Goal: Transaction & Acquisition: Purchase product/service

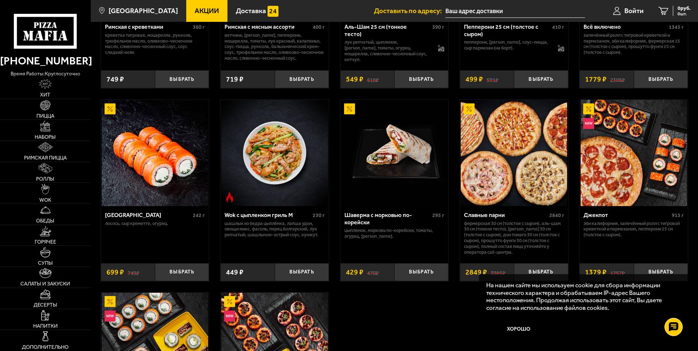
scroll to position [328, 0]
click at [520, 329] on button "Хорошо" at bounding box center [519, 330] width 66 height 22
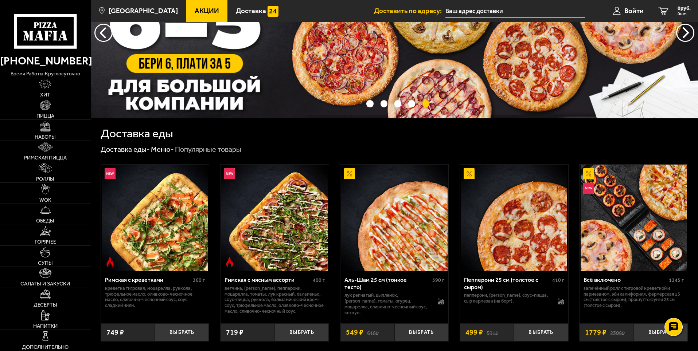
scroll to position [146, 0]
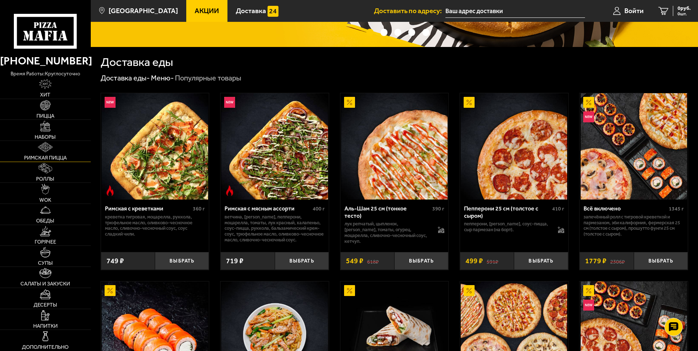
click at [66, 154] on link "Римская пицца" at bounding box center [45, 151] width 91 height 21
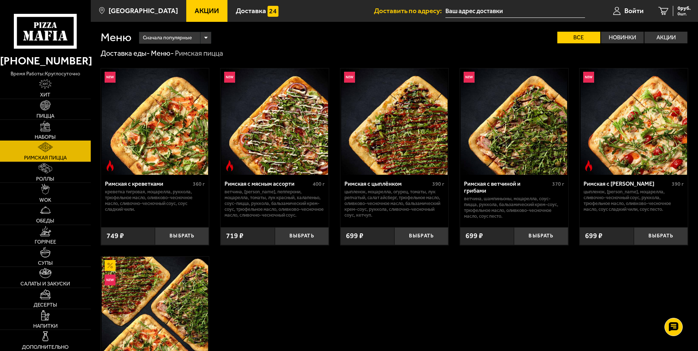
click at [65, 130] on link "Наборы" at bounding box center [45, 130] width 91 height 21
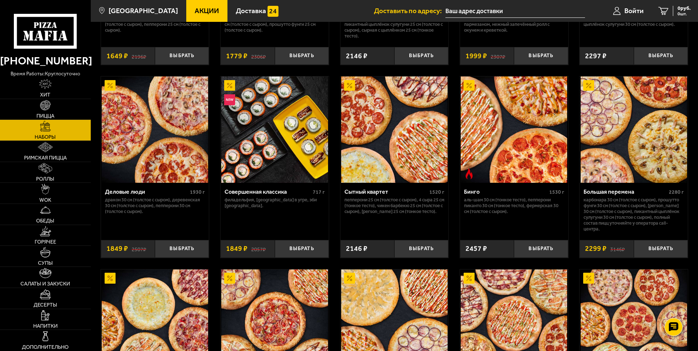
scroll to position [838, 0]
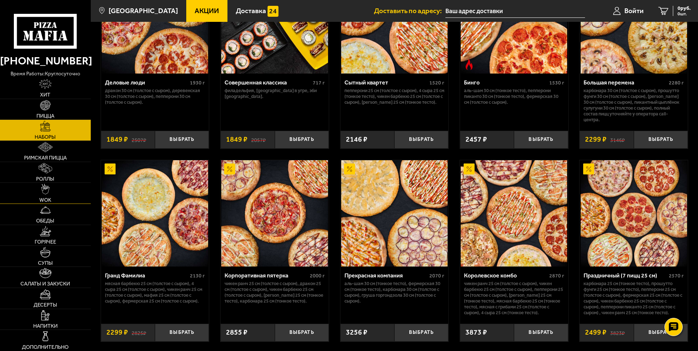
click at [55, 197] on link "WOK" at bounding box center [45, 193] width 91 height 21
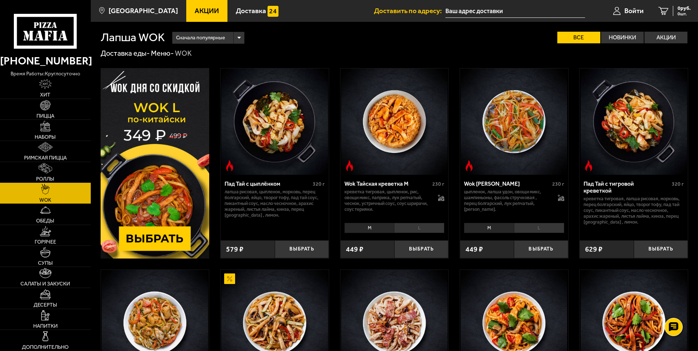
click at [162, 184] on img at bounding box center [155, 163] width 109 height 191
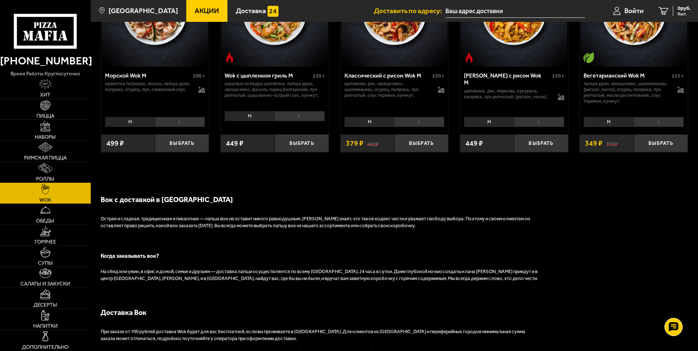
scroll to position [510, 0]
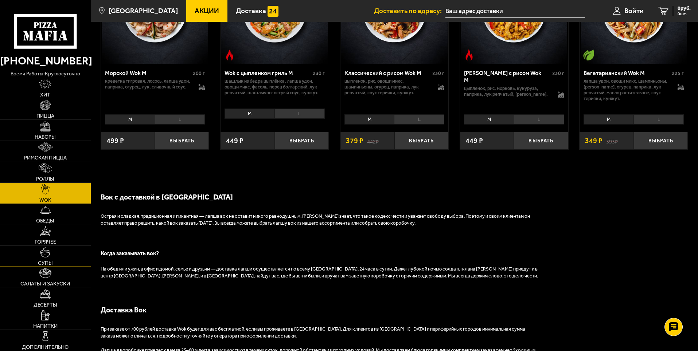
click at [47, 255] on img at bounding box center [45, 252] width 10 height 10
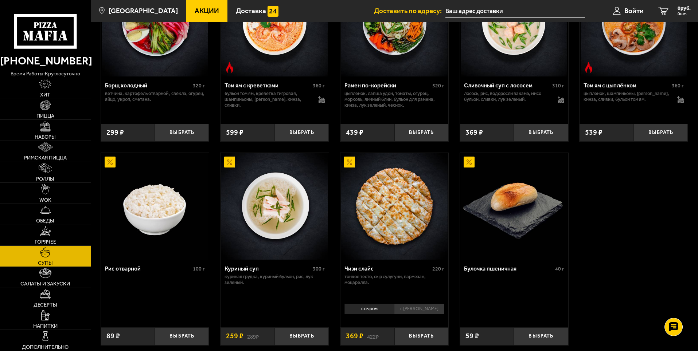
scroll to position [219, 0]
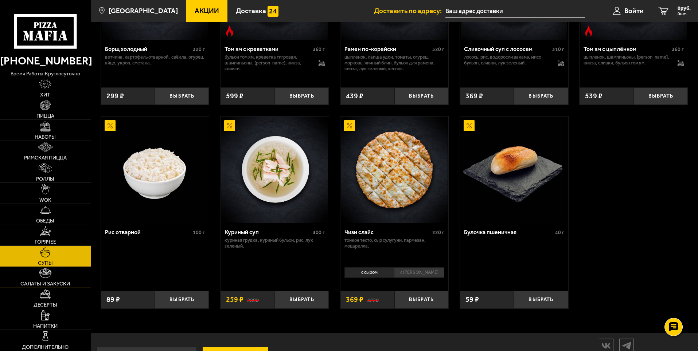
click at [46, 277] on img at bounding box center [45, 273] width 12 height 10
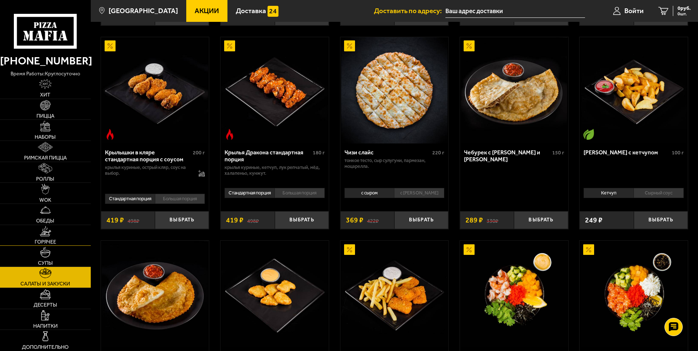
scroll to position [255, 0]
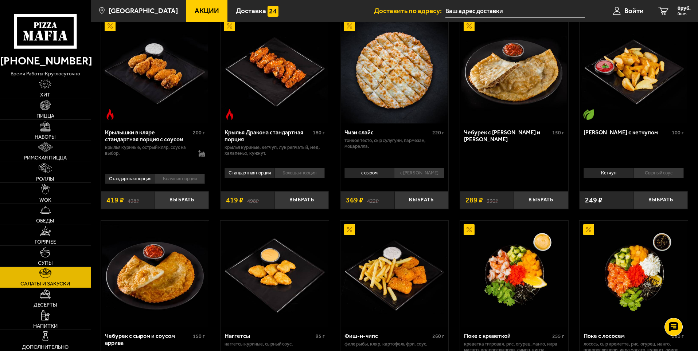
click at [47, 303] on span "Десерты" at bounding box center [46, 304] width 24 height 5
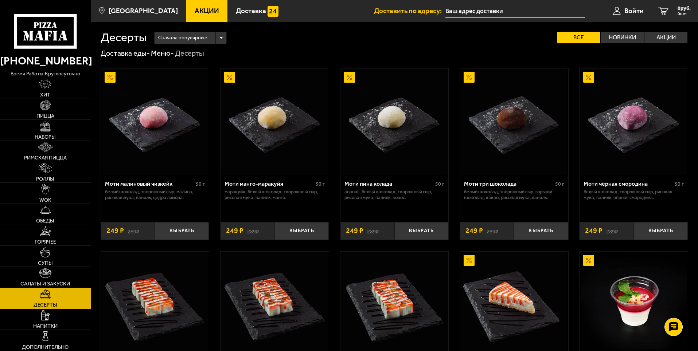
click at [60, 90] on link "Хит" at bounding box center [45, 88] width 91 height 21
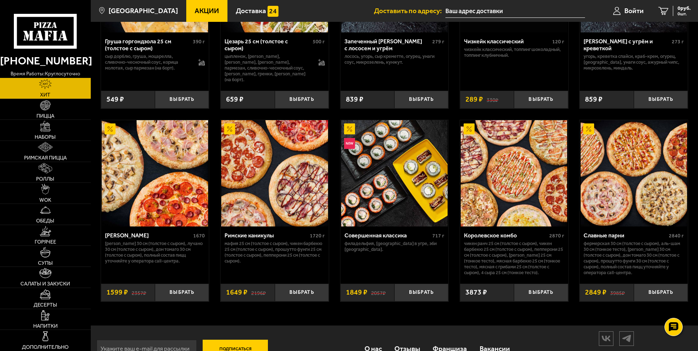
scroll to position [361, 0]
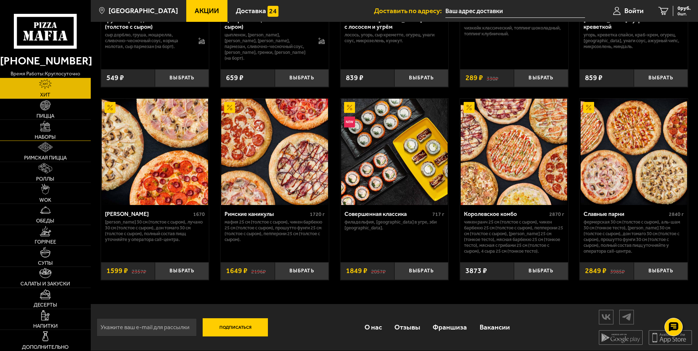
click at [48, 128] on img at bounding box center [45, 126] width 10 height 10
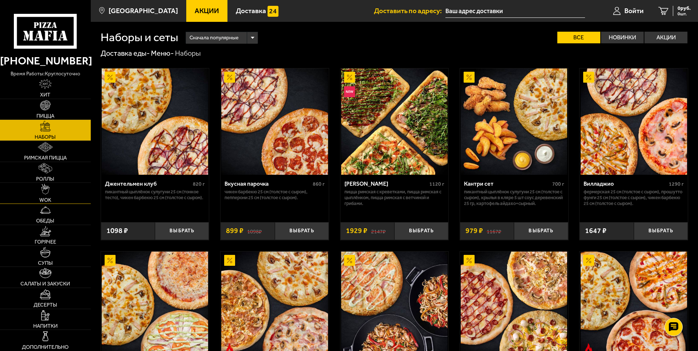
click at [58, 188] on link "WOK" at bounding box center [45, 193] width 91 height 21
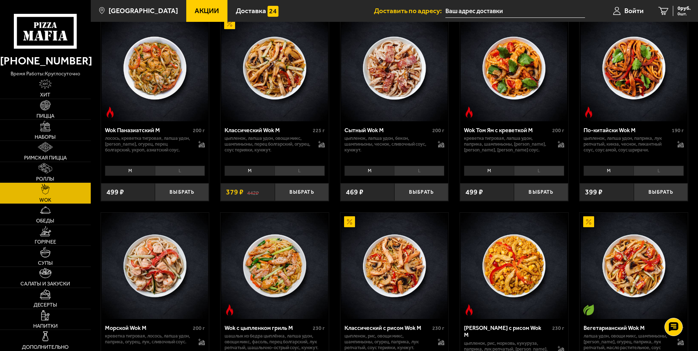
scroll to position [291, 0]
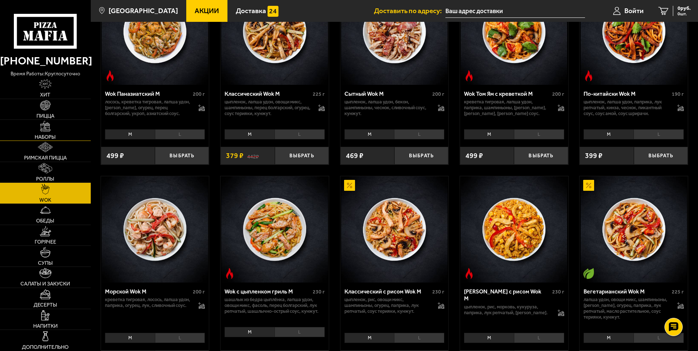
click at [54, 132] on link "Наборы" at bounding box center [45, 130] width 91 height 21
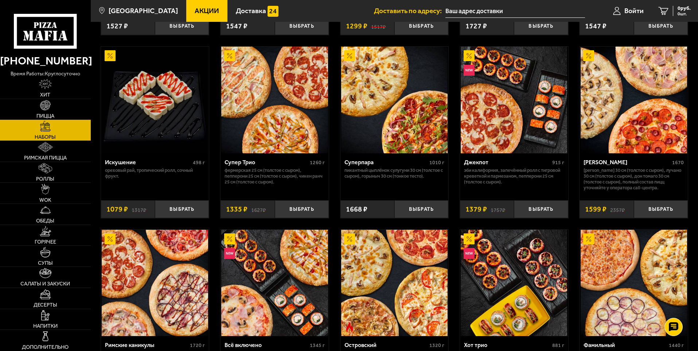
scroll to position [401, 0]
